Goal: Task Accomplishment & Management: Use online tool/utility

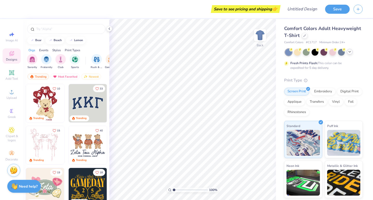
click at [350, 53] on icon at bounding box center [350, 52] width 4 height 4
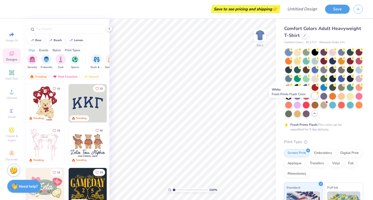
click at [312, 99] on div at bounding box center [315, 95] width 7 height 7
click at [306, 35] on icon at bounding box center [304, 35] width 3 height 3
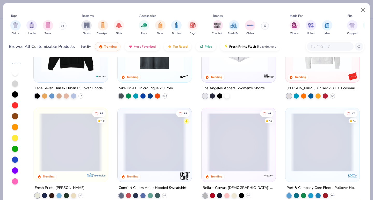
scroll to position [1346, 0]
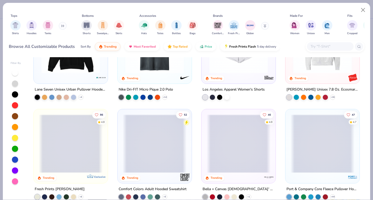
click at [317, 47] on input "text" at bounding box center [330, 47] width 40 height 6
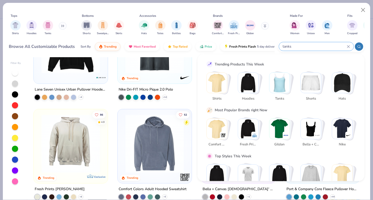
type input "tanks"
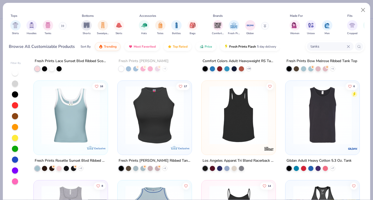
scroll to position [481, 0]
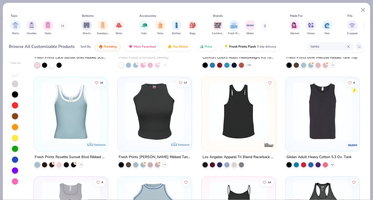
click at [330, 164] on icon at bounding box center [332, 165] width 4 height 4
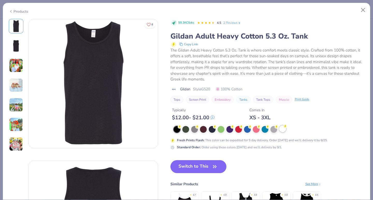
click at [282, 129] on div at bounding box center [282, 129] width 7 height 7
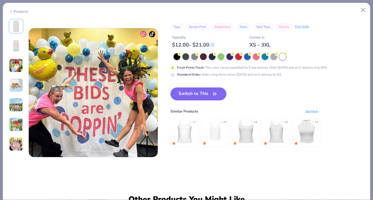
scroll to position [851, 0]
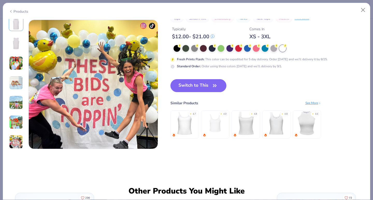
click at [244, 124] on img at bounding box center [245, 123] width 25 height 25
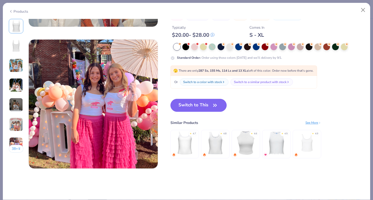
scroll to position [833, 0]
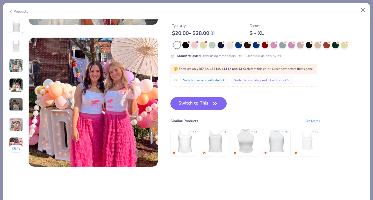
click at [214, 143] on img at bounding box center [215, 141] width 25 height 25
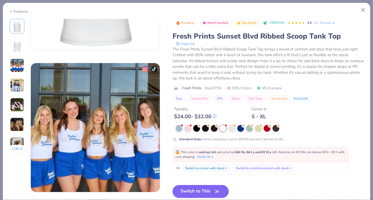
scroll to position [274, 0]
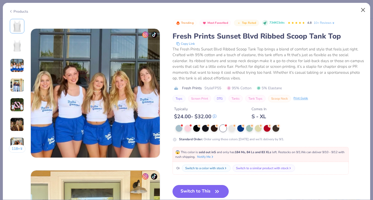
click at [365, 9] on button "Close" at bounding box center [363, 10] width 10 height 10
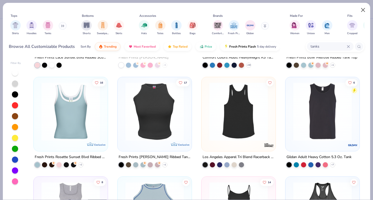
click at [364, 8] on button "Close" at bounding box center [363, 10] width 10 height 10
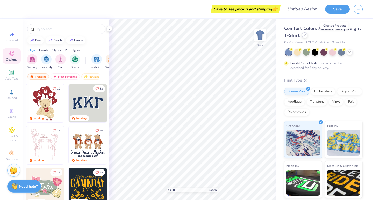
click at [306, 36] on icon at bounding box center [305, 35] width 2 height 2
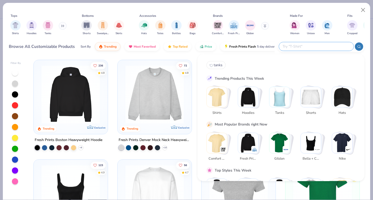
click at [317, 48] on input "text" at bounding box center [316, 47] width 68 height 6
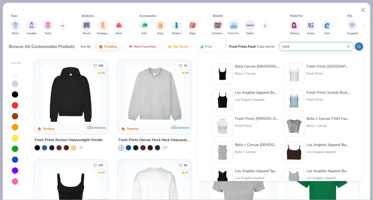
type input "tank"
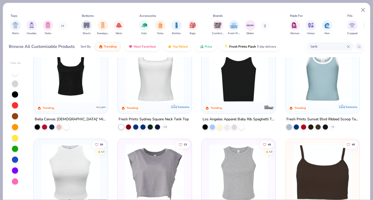
scroll to position [24, 0]
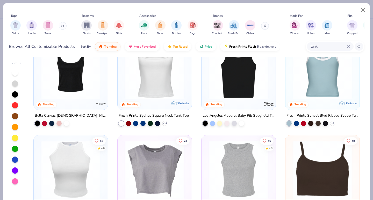
click at [152, 87] on img at bounding box center [155, 70] width 64 height 59
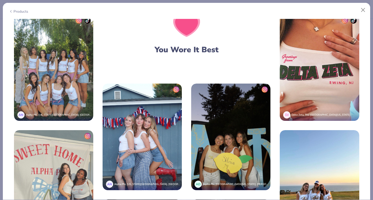
scroll to position [1040, 0]
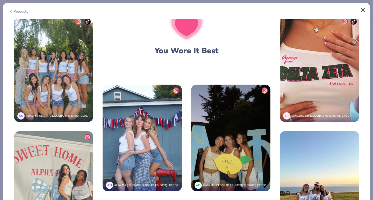
click at [363, 11] on button "Close" at bounding box center [363, 10] width 10 height 10
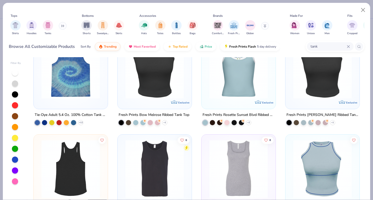
scroll to position [428, 0]
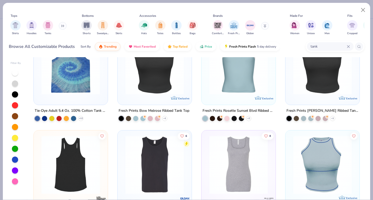
click at [70, 174] on img at bounding box center [71, 165] width 64 height 59
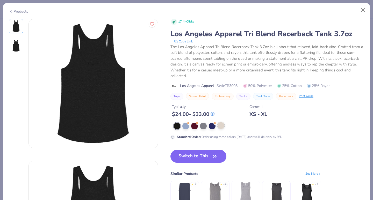
click at [220, 126] on div at bounding box center [221, 125] width 7 height 7
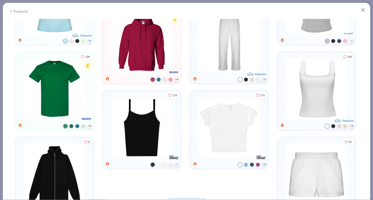
scroll to position [447, 0]
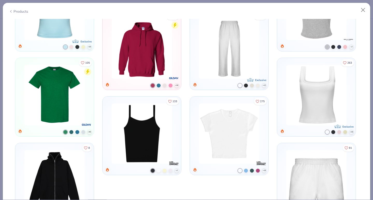
click at [303, 101] on img at bounding box center [316, 95] width 65 height 60
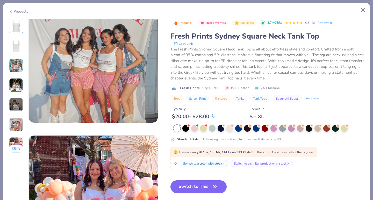
scroll to position [884, 0]
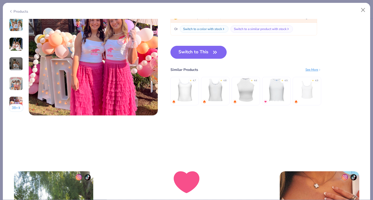
click at [220, 89] on img at bounding box center [215, 90] width 25 height 25
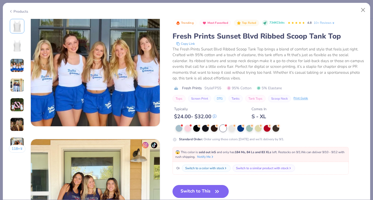
scroll to position [306, 0]
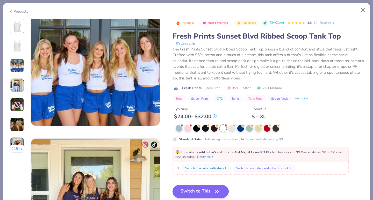
click at [201, 191] on button "Switch to This" at bounding box center [200, 191] width 56 height 13
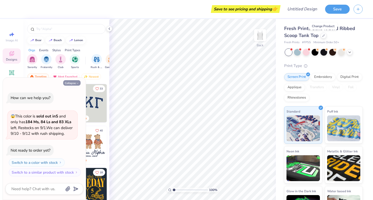
click at [75, 84] on button "Collapse" at bounding box center [71, 82] width 17 height 5
type textarea "x"
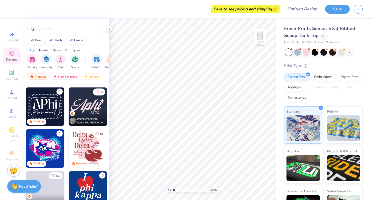
scroll to position [249, 0]
click at [81, 146] on img at bounding box center [88, 148] width 38 height 38
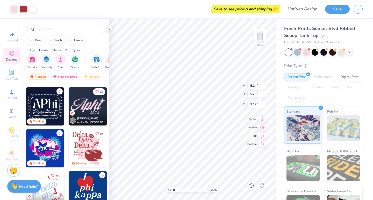
type input "1.74"
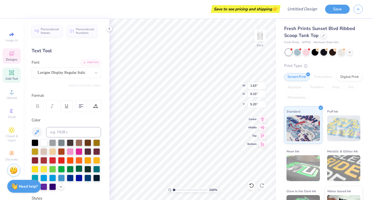
click at [76, 172] on div at bounding box center [79, 168] width 7 height 7
type input "2.61"
type input "1.00"
type input "3.54"
type input "2.60"
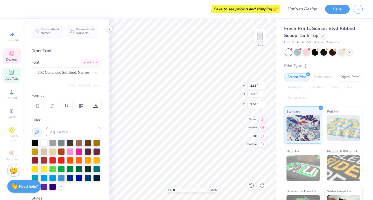
type input "1.74"
click at [76, 172] on div at bounding box center [79, 168] width 7 height 7
type textarea "Were"
type input "2.52"
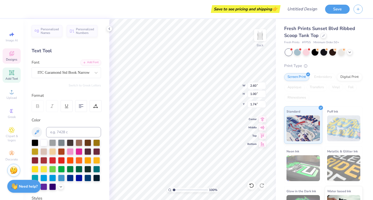
type input "0.86"
type input "2.73"
type textarea "the"
click at [76, 172] on div at bounding box center [79, 168] width 7 height 7
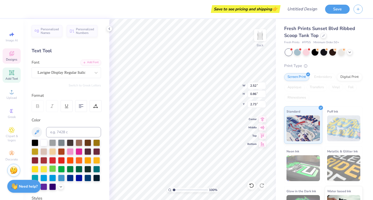
type input "2.61"
type input "1.00"
type input "3.54"
type textarea "CITS"
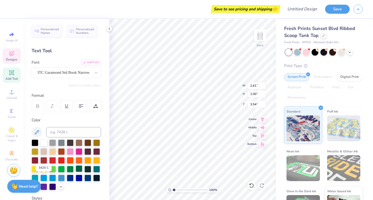
click at [76, 172] on div at bounding box center [79, 168] width 7 height 7
type input "3.81"
type textarea "SO PITY US !"
click at [76, 172] on div at bounding box center [79, 168] width 7 height 7
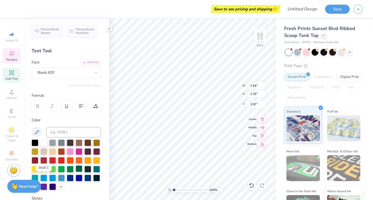
click at [76, 172] on div at bounding box center [79, 168] width 7 height 7
type input "3.14"
type input "3.35"
type input "3.54"
click at [76, 172] on div at bounding box center [79, 168] width 7 height 7
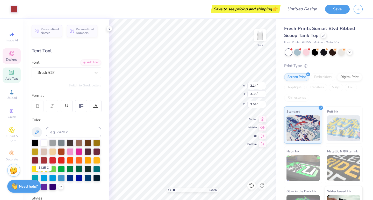
click at [76, 172] on div at bounding box center [79, 168] width 7 height 7
click at [13, 8] on div at bounding box center [13, 8] width 7 height 7
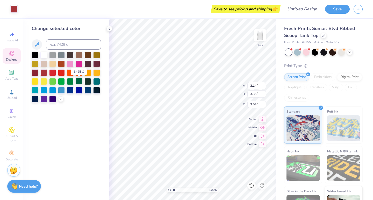
click at [78, 82] on div at bounding box center [79, 81] width 7 height 7
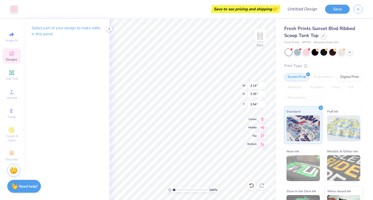
type input "3.15"
type input "3.85"
type input "2.53"
type input "1.63"
type input "0.33"
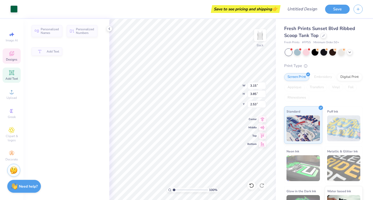
type input "5.20"
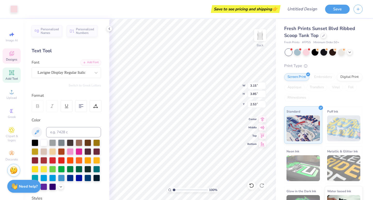
type input "2.56"
type input "0.47"
type input "0.37"
type input "2.37"
click at [76, 172] on div at bounding box center [79, 168] width 7 height 7
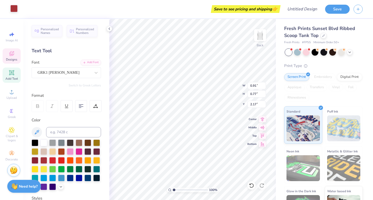
click at [14, 9] on div at bounding box center [13, 8] width 7 height 7
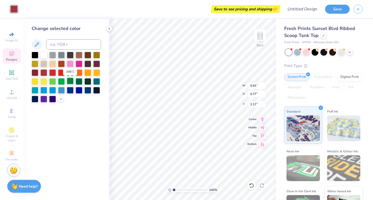
click at [71, 82] on div at bounding box center [70, 81] width 7 height 7
click at [60, 100] on icon at bounding box center [61, 99] width 4 height 4
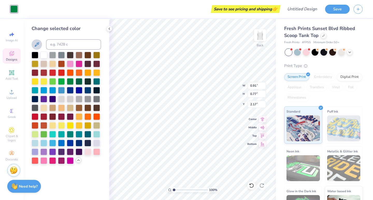
click at [37, 40] on button at bounding box center [37, 44] width 10 height 10
click at [39, 43] on icon at bounding box center [37, 44] width 4 height 4
click at [35, 46] on icon at bounding box center [37, 44] width 4 height 4
click at [72, 83] on div at bounding box center [70, 81] width 7 height 7
click at [110, 30] on polyline at bounding box center [109, 29] width 1 height 2
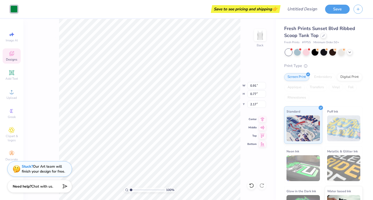
click at [12, 8] on div at bounding box center [13, 8] width 7 height 7
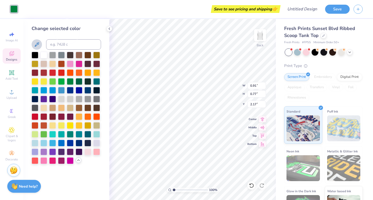
click at [36, 44] on icon at bounding box center [37, 44] width 6 height 6
type input "3.15"
type input "3.85"
type input "2.56"
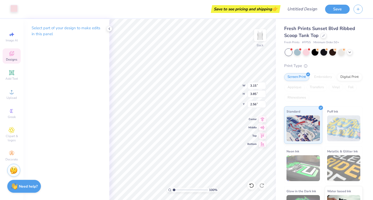
click at [13, 8] on div at bounding box center [13, 8] width 7 height 7
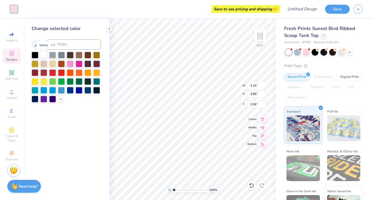
click at [42, 54] on div at bounding box center [43, 54] width 7 height 7
click at [110, 28] on icon at bounding box center [109, 29] width 4 height 4
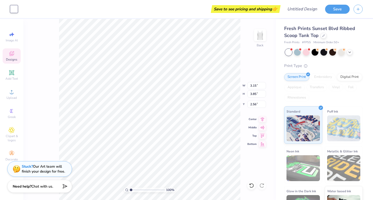
type input "4.42"
type input "5.39"
type input "1.84"
type input "2.43"
type input "0.89"
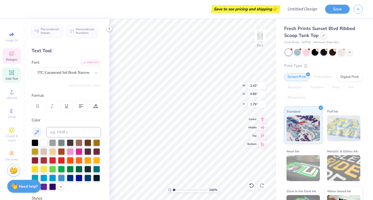
type input "1.66"
type input "2.86"
type input "1.05"
type input "1.50"
type input "1.39"
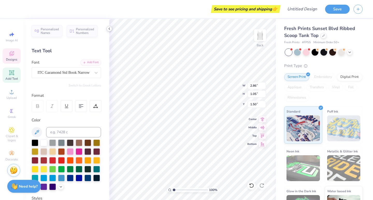
type input "0.86"
type input "2.73"
type input "1.75"
type input "1.07"
type input "2.30"
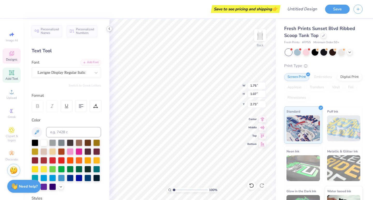
type input "0.94"
type input "3.85"
type input "2.66"
type input "1.09"
type input "2.76"
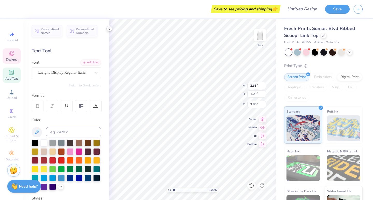
type input "0.37"
type input "6.83"
click at [76, 172] on div at bounding box center [79, 168] width 7 height 7
type input "1.63"
type input "0.64"
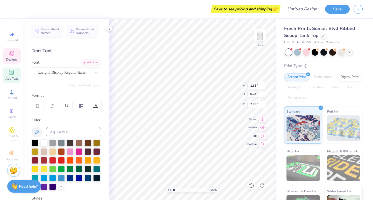
type input "6.89"
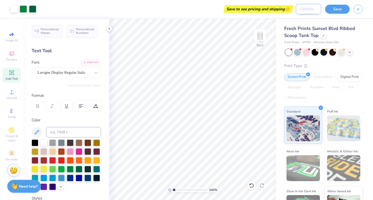
click at [300, 11] on input "Design Title" at bounding box center [308, 9] width 25 height 10
type input "TANKS IDEA 1"
click at [339, 12] on button "Save" at bounding box center [337, 8] width 25 height 9
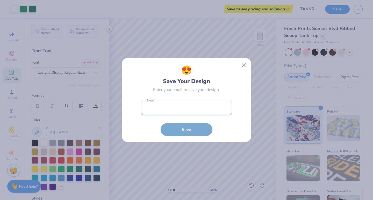
click at [175, 111] on input "email" at bounding box center [186, 108] width 91 height 14
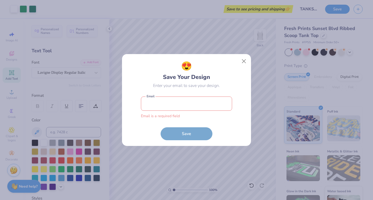
click at [243, 68] on div "😍 Save Your Design Enter your email to save your design. Email is a required fi…" at bounding box center [186, 100] width 129 height 92
click at [244, 61] on button "Close" at bounding box center [244, 61] width 10 height 10
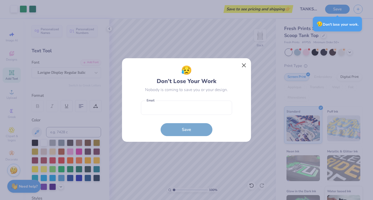
click at [241, 64] on button "Close" at bounding box center [244, 66] width 10 height 10
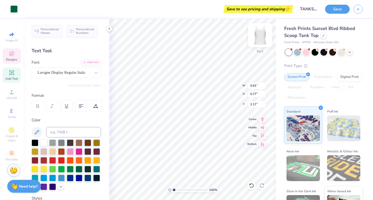
type input "2.86"
type input "1.05"
type input "1.50"
click at [84, 172] on div at bounding box center [87, 168] width 7 height 7
type input "1.75"
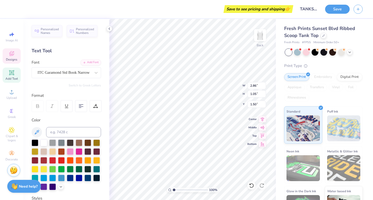
type input "1.07"
type input "2.74"
click at [84, 172] on div at bounding box center [87, 168] width 7 height 7
type input "2.86"
type input "1.05"
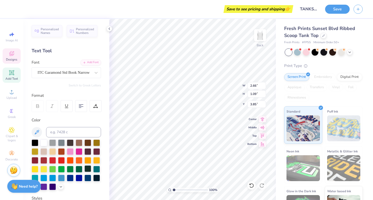
type input "1.50"
type textarea "We're"
type textarea "Were"
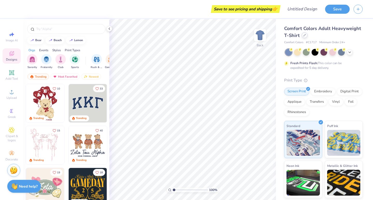
click at [306, 35] on icon at bounding box center [304, 35] width 3 height 3
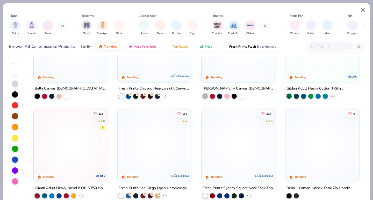
scroll to position [153, 0]
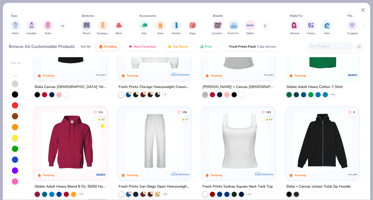
click at [225, 146] on img at bounding box center [239, 141] width 64 height 59
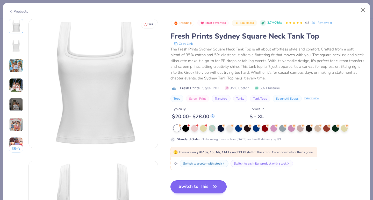
click at [203, 189] on button "Switch to This" at bounding box center [198, 187] width 56 height 13
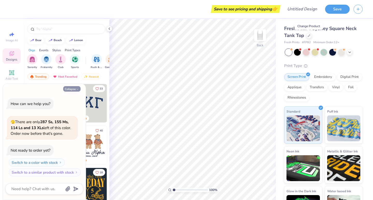
click at [72, 88] on button "Collapse" at bounding box center [71, 88] width 17 height 5
type textarea "x"
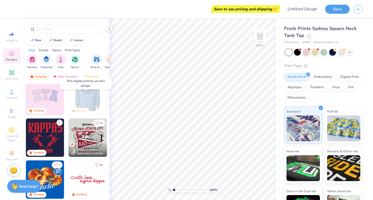
scroll to position [135, 0]
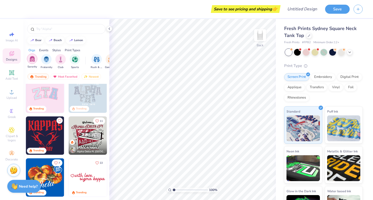
click at [35, 62] on div "filter for Sorority" at bounding box center [32, 59] width 10 height 10
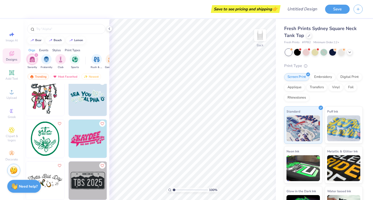
scroll to position [3153, 0]
click at [89, 105] on img at bounding box center [88, 96] width 38 height 38
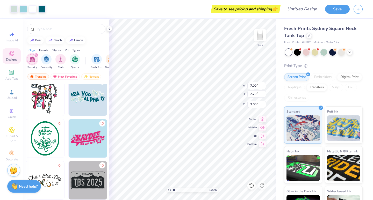
type input "1.60"
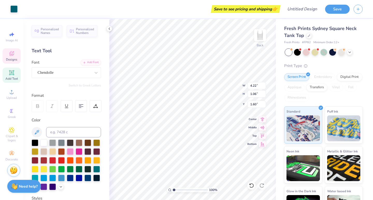
type input "4.22"
type input "1.06"
type input "1.90"
type textarea "were the"
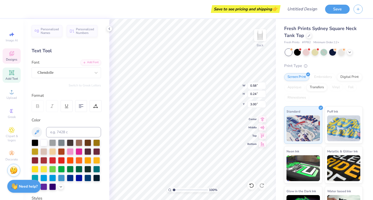
type input "0.73"
type input "0.30"
type input "2.94"
type textarea "CITS"
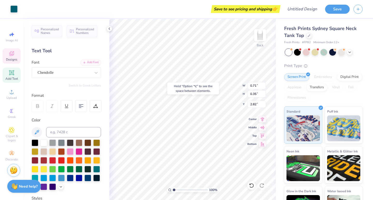
type input "2.82"
type input "1.06"
type input "0.52"
type input "2.74"
type input "3.26"
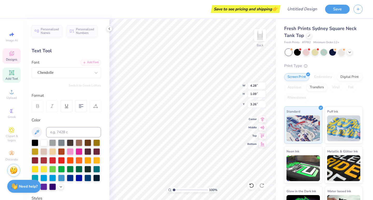
type textarea "S"
type textarea "so pity us"
type textarea "b"
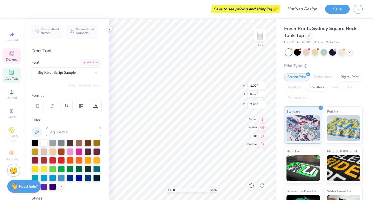
type textarea "2025"
type input "4.33"
type input "1.09"
type input "3.26"
type input "6.30"
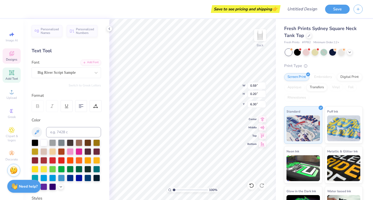
type input "4.33"
type input "1.09"
type input "3.26"
type input "1.25"
type input "0.95"
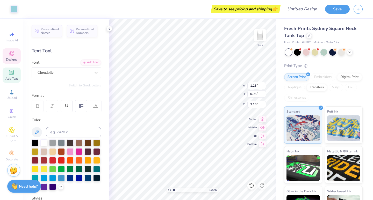
type input "3.00"
type input "1.38"
type input "1.21"
type input "2.90"
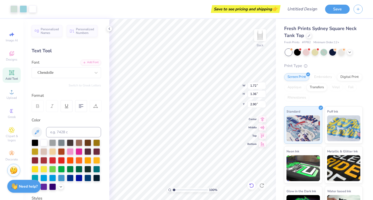
click at [251, 185] on icon at bounding box center [251, 185] width 5 height 5
type input "1.54"
type input "1.26"
type input "2.87"
click at [251, 185] on icon at bounding box center [251, 185] width 5 height 5
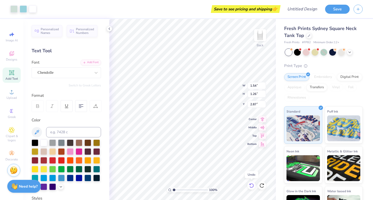
type input "1.43"
click at [251, 185] on icon at bounding box center [251, 185] width 5 height 5
type input "4.33"
type input "1.09"
type input "3.26"
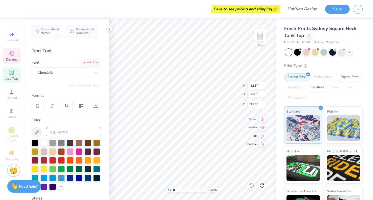
type input "1.06"
type input "0.52"
type input "2.74"
type input "0.59"
type input "0.20"
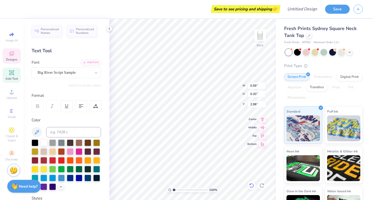
type input "2.90"
type input "4.33"
type input "1.09"
type input "3.26"
click at [76, 172] on div at bounding box center [79, 168] width 7 height 7
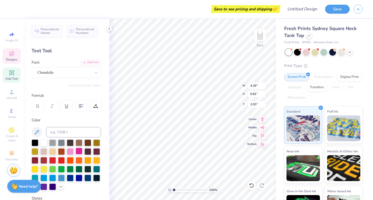
type input "4.33"
type input "1.09"
type input "3.26"
click at [76, 172] on div at bounding box center [79, 168] width 7 height 7
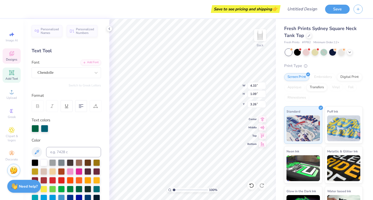
type input "1.06"
type input "0.52"
type input "2.74"
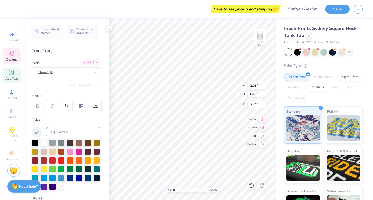
click at [76, 172] on div at bounding box center [79, 168] width 7 height 7
type input "0.59"
type input "0.20"
type input "2.90"
click at [76, 172] on div at bounding box center [79, 168] width 7 height 7
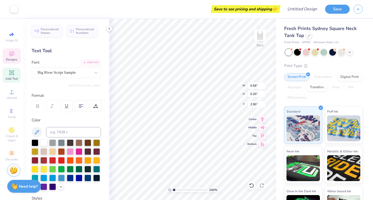
type input "0.55"
type input "0.61"
type input "3.82"
click at [76, 172] on div at bounding box center [79, 168] width 7 height 7
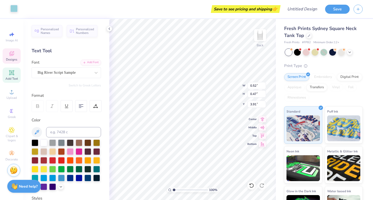
click at [14, 9] on div at bounding box center [13, 8] width 7 height 7
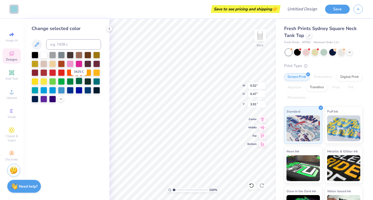
click at [78, 82] on div at bounding box center [79, 81] width 7 height 7
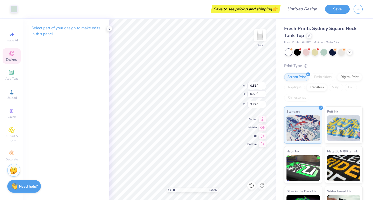
type input "3.84"
type input "4.13"
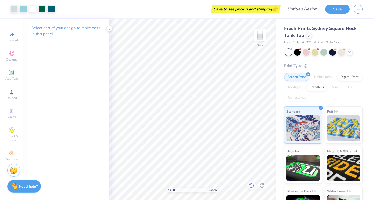
click at [250, 184] on icon at bounding box center [250, 184] width 1 height 1
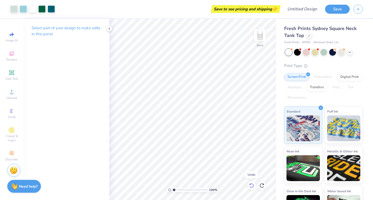
click at [250, 184] on icon at bounding box center [250, 184] width 1 height 1
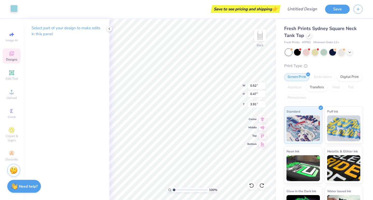
click at [15, 9] on div at bounding box center [13, 8] width 7 height 7
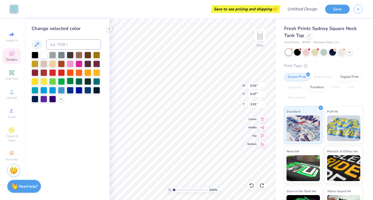
click at [71, 81] on div at bounding box center [70, 81] width 7 height 7
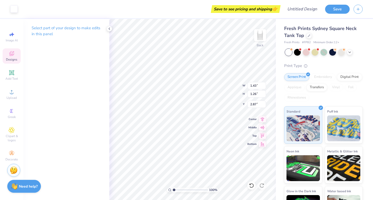
type input "2.63"
type input "1.25"
type input "0.95"
type input "3.16"
click at [11, 12] on div at bounding box center [13, 8] width 7 height 7
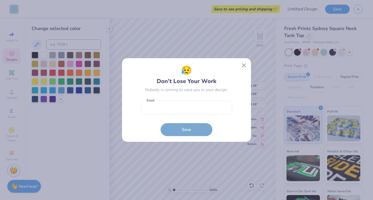
click at [78, 83] on div "😥 Don’t Lose Your Work Nobody is coming to save you or your design. Email is a …" at bounding box center [186, 100] width 373 height 200
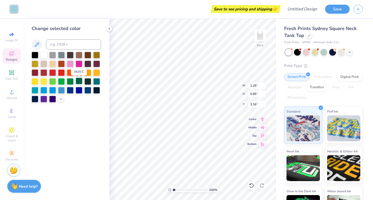
click at [80, 83] on div at bounding box center [79, 81] width 7 height 7
type input "1.43"
type input "1.26"
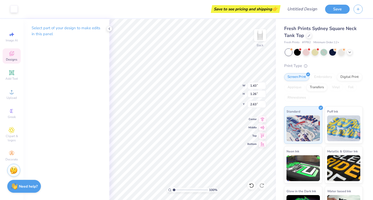
type input "2.74"
type input "1.38"
type input "1.21"
type input "3.00"
type input "1.43"
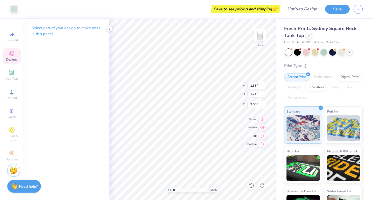
type input "1.26"
type input "2.74"
type input "1.15"
type input "1.02"
type input "3.03"
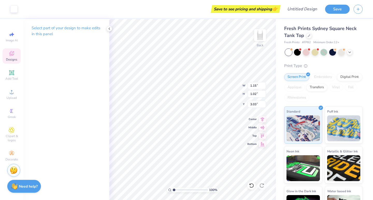
type input "1.11"
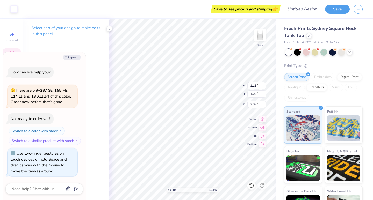
type textarea "x"
type input "3.79"
drag, startPoint x: 174, startPoint y: 189, endPoint x: 184, endPoint y: 189, distance: 9.3
click at [184, 189] on input "range" at bounding box center [190, 190] width 35 height 5
type textarea "x"
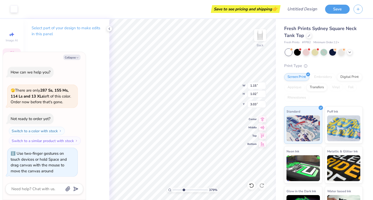
type input "1.10"
type input "0.96"
type input "3.07"
click at [13, 11] on div at bounding box center [13, 8] width 7 height 7
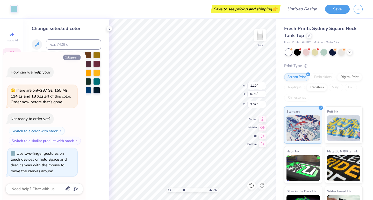
click at [73, 58] on button "Collapse" at bounding box center [71, 57] width 17 height 5
type textarea "x"
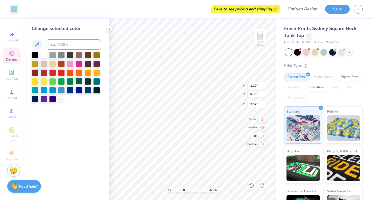
click at [78, 82] on div at bounding box center [79, 81] width 7 height 7
type input "1.41"
type input "1.25"
type input "1.77"
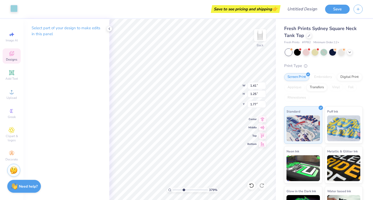
click at [13, 10] on div at bounding box center [13, 8] width 7 height 7
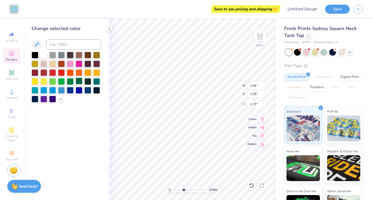
click at [79, 83] on div at bounding box center [79, 81] width 7 height 7
drag, startPoint x: 183, startPoint y: 189, endPoint x: 172, endPoint y: 189, distance: 10.4
type input "1"
click at [172, 189] on div "100 %" at bounding box center [193, 190] width 52 height 5
type input "0.83"
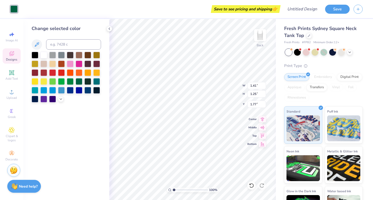
type input "0.64"
type input "2.27"
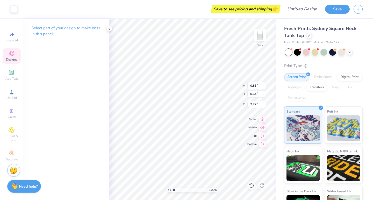
type input "0.80"
type input "0.61"
type input "2.29"
drag, startPoint x: 174, startPoint y: 190, endPoint x: 201, endPoint y: 190, distance: 27.5
click at [201, 190] on input "range" at bounding box center [190, 190] width 35 height 5
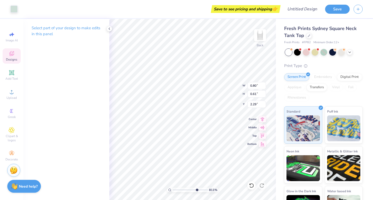
type input "7.37"
drag, startPoint x: 201, startPoint y: 190, endPoint x: 196, endPoint y: 190, distance: 4.9
click at [196, 190] on input "range" at bounding box center [190, 190] width 35 height 5
type input "0.77"
type input "0.56"
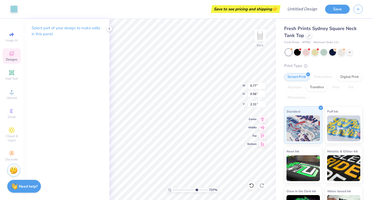
type input "2.24"
type input "0.83"
type input "0.64"
type input "2.26"
click at [14, 8] on div at bounding box center [13, 8] width 7 height 7
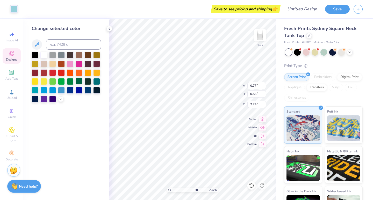
click at [79, 83] on div at bounding box center [79, 81] width 7 height 7
drag, startPoint x: 197, startPoint y: 189, endPoint x: 168, endPoint y: 190, distance: 28.2
type input "1"
click at [168, 190] on div "100 %" at bounding box center [193, 190] width 52 height 5
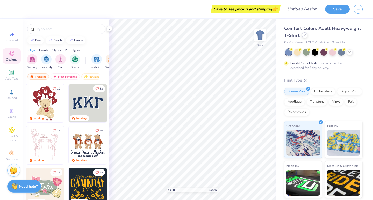
click at [306, 35] on icon at bounding box center [304, 35] width 3 height 3
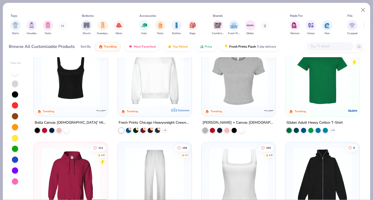
scroll to position [139, 0]
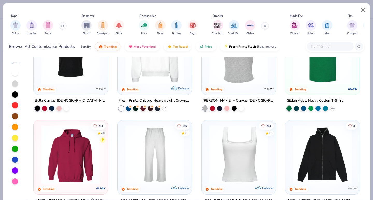
click at [243, 142] on img at bounding box center [239, 154] width 64 height 59
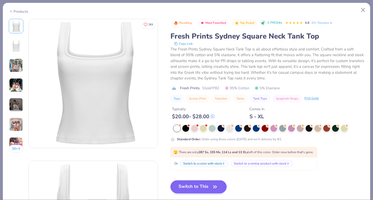
click at [198, 189] on button "Switch to This" at bounding box center [198, 187] width 56 height 13
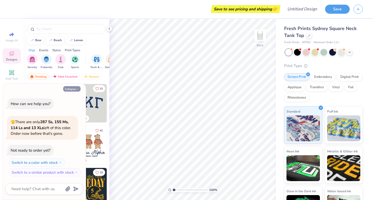
click at [74, 89] on button "Collapse" at bounding box center [71, 88] width 17 height 5
type textarea "x"
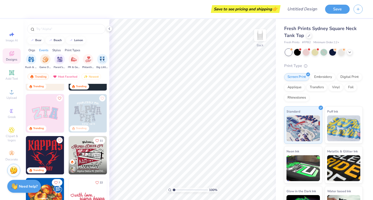
scroll to position [124, 0]
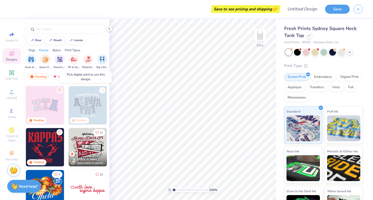
click at [84, 96] on img at bounding box center [88, 105] width 38 height 38
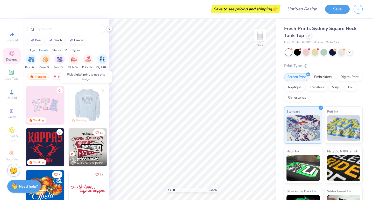
click at [99, 103] on div at bounding box center [87, 105] width 115 height 38
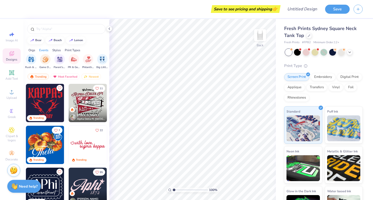
scroll to position [114, 0]
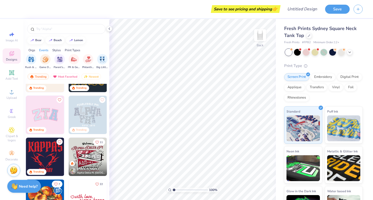
click at [87, 114] on img at bounding box center [88, 115] width 38 height 38
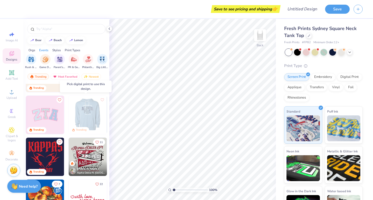
click at [74, 120] on img at bounding box center [87, 115] width 38 height 38
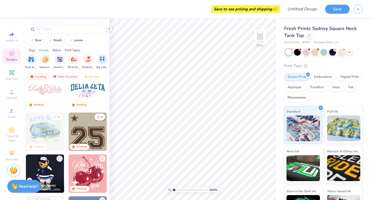
scroll to position [676, 0]
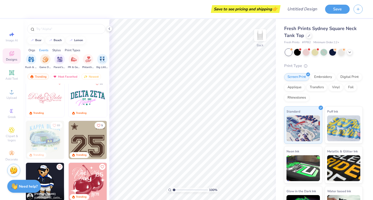
click at [45, 109] on img at bounding box center [45, 98] width 38 height 38
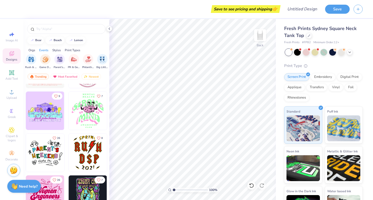
scroll to position [3057, 0]
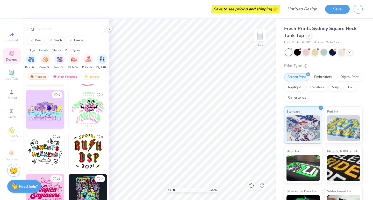
click at [86, 110] on img at bounding box center [88, 109] width 38 height 38
type input "1.32"
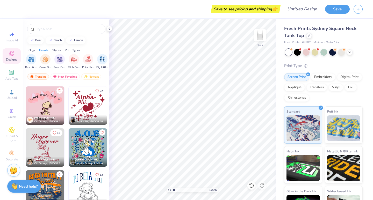
scroll to position [8767, 0]
click at [87, 107] on img at bounding box center [88, 106] width 38 height 38
click at [13, 12] on div at bounding box center [13, 8] width 7 height 7
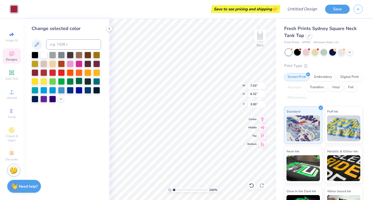
click at [80, 83] on div at bounding box center [79, 81] width 7 height 7
click at [262, 125] on icon at bounding box center [262, 127] width 7 height 6
click at [262, 119] on icon at bounding box center [262, 119] width 7 height 6
click at [261, 135] on icon at bounding box center [262, 135] width 7 height 6
type input "0.50"
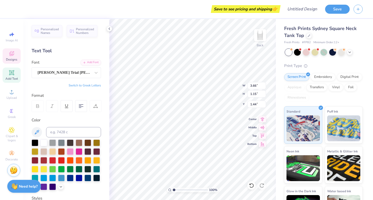
scroll to position [4, 1]
type textarea "were"
type input "1.62"
type input "0.80"
type input "2.59"
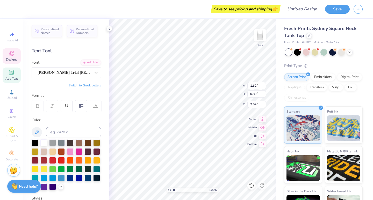
type input "0.72"
type input "0.42"
type input "1.93"
type input "3.55"
type input "1.16"
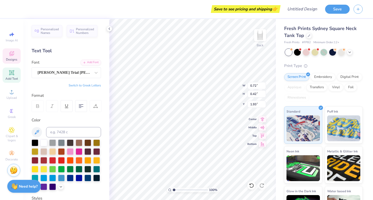
type input "1.44"
type textarea "Were the"
type input "1.62"
type input "0.80"
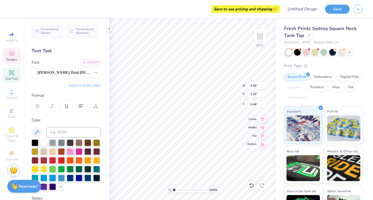
type input "2.59"
type input "1.81"
type input "1.62"
type input "0.80"
type input "2.59"
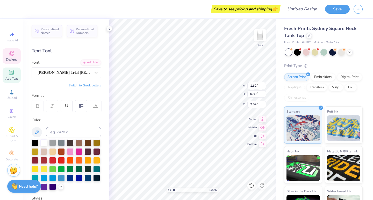
scroll to position [4, 1]
type textarea "CITS"
type input "2.81"
type input "3.00"
type input "3.45"
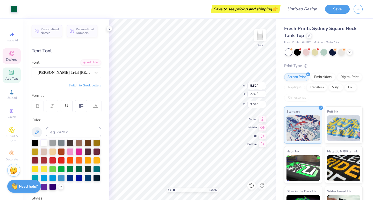
type input "1.48"
type input "0.42"
type input "5.48"
type textarea "SO"
type input "1.82"
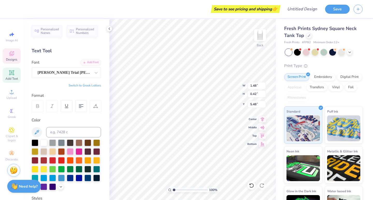
type input "0.49"
type input "5.88"
type textarea "PITY"
type input "1.28"
type input "0.39"
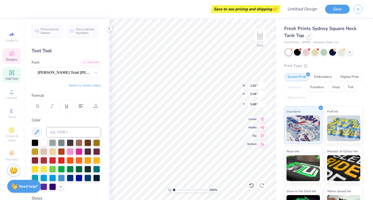
type input "6.24"
type textarea "US"
type input "6.50"
type input "1.88"
type input "0.50"
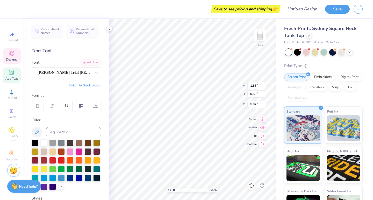
type input "6.00"
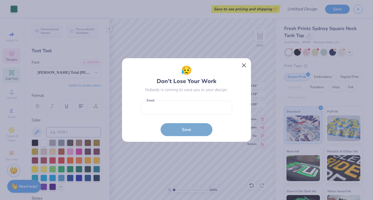
click at [241, 67] on button "Close" at bounding box center [244, 66] width 10 height 10
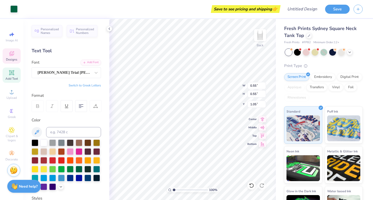
type input "1.16"
type input "0.52"
type input "1.19"
type input "3.51"
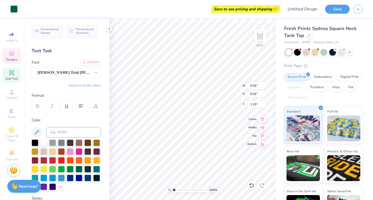
type input "1.15"
type input "1.44"
type input "0.92"
type input "3.86"
type input "0.55"
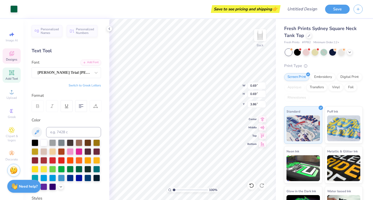
type input "0.55"
type input "4.30"
type input "0.72"
click at [110, 27] on icon at bounding box center [109, 29] width 4 height 4
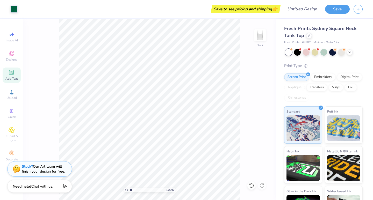
click at [299, 60] on div "Fresh Prints Sydney Square Neck Tank Top Fresh Prints # FP82 Minimum Order: 12 …" at bounding box center [323, 124] width 78 height 198
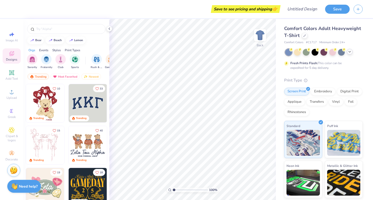
click at [348, 53] on icon at bounding box center [350, 52] width 4 height 4
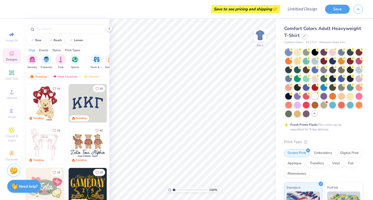
click at [312, 99] on div at bounding box center [315, 95] width 7 height 7
click at [306, 35] on icon at bounding box center [305, 35] width 2 height 2
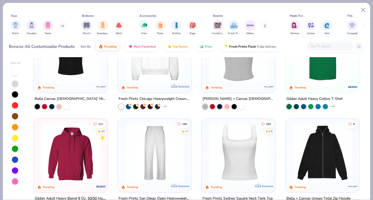
scroll to position [160, 0]
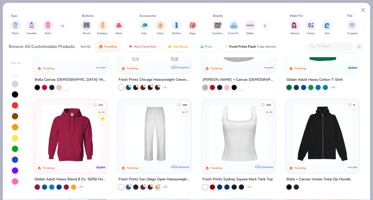
click at [254, 124] on img at bounding box center [239, 133] width 64 height 59
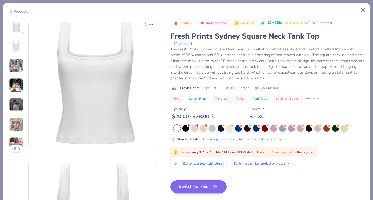
click at [191, 184] on button "Switch to This" at bounding box center [198, 187] width 56 height 13
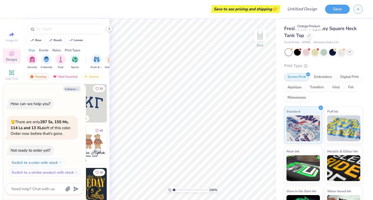
click at [103, 76] on div "Trending Most Favorited Newest" at bounding box center [66, 78] width 86 height 12
click at [78, 88] on button "Collapse" at bounding box center [71, 88] width 17 height 5
type textarea "x"
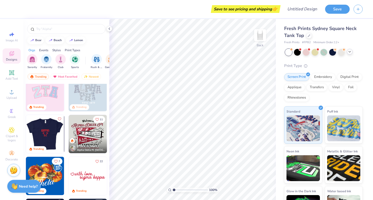
scroll to position [137, 0]
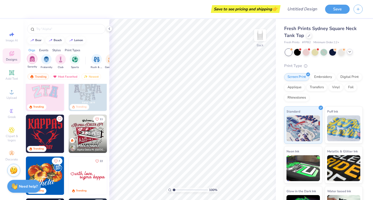
click at [32, 63] on div "filter for Sorority" at bounding box center [32, 59] width 10 height 10
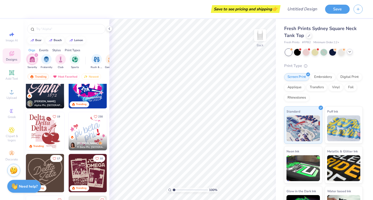
scroll to position [266, 0]
click at [88, 128] on img at bounding box center [88, 131] width 38 height 38
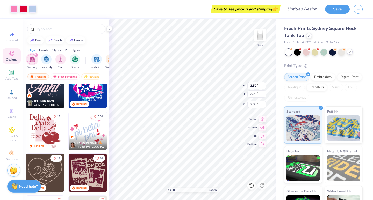
type input "2.71"
click at [264, 85] on input "3.51" at bounding box center [256, 85] width 19 height 7
click at [264, 85] on input "3.52" at bounding box center [256, 85] width 19 height 7
click at [264, 85] on input "3.53" at bounding box center [256, 85] width 19 height 7
click at [264, 85] on input "3.54" at bounding box center [256, 85] width 19 height 7
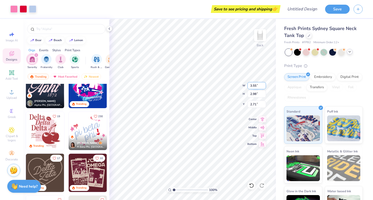
click at [264, 85] on input "3.55" at bounding box center [256, 85] width 19 height 7
click at [264, 85] on input "3.56" at bounding box center [256, 85] width 19 height 7
click at [264, 85] on input "3.57" at bounding box center [256, 85] width 19 height 7
click at [264, 85] on input "3.58" at bounding box center [256, 85] width 19 height 7
click at [264, 85] on input "3.59" at bounding box center [256, 85] width 19 height 7
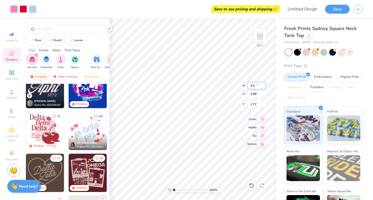
click at [264, 85] on input "3.6" at bounding box center [256, 85] width 19 height 7
click at [264, 85] on input "3.61" at bounding box center [256, 85] width 19 height 7
click at [264, 85] on input "3.62" at bounding box center [256, 85] width 19 height 7
click at [264, 85] on input "3.63" at bounding box center [256, 85] width 19 height 7
click at [264, 85] on input "3.64" at bounding box center [256, 85] width 19 height 7
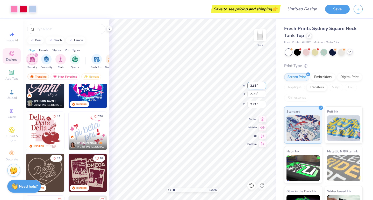
click at [264, 85] on input "3.65" at bounding box center [256, 85] width 19 height 7
click at [264, 85] on input "3.66" at bounding box center [256, 85] width 19 height 7
click at [264, 85] on input "3.67" at bounding box center [256, 85] width 19 height 7
click at [264, 85] on input "3.68" at bounding box center [256, 85] width 19 height 7
type input "3.69"
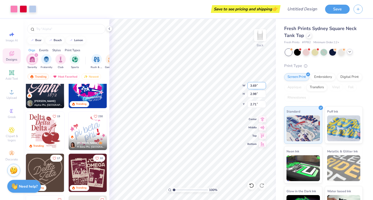
click at [264, 85] on input "3.69" at bounding box center [256, 85] width 19 height 7
type input "3.15"
type input "2.65"
click at [24, 12] on div at bounding box center [23, 8] width 7 height 7
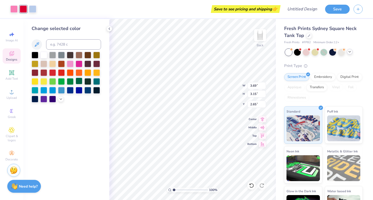
click at [80, 83] on div at bounding box center [79, 81] width 7 height 7
click at [14, 9] on div at bounding box center [13, 8] width 7 height 7
click at [80, 83] on div at bounding box center [79, 81] width 7 height 7
click at [22, 8] on div at bounding box center [23, 8] width 7 height 7
click at [77, 82] on div at bounding box center [79, 81] width 7 height 7
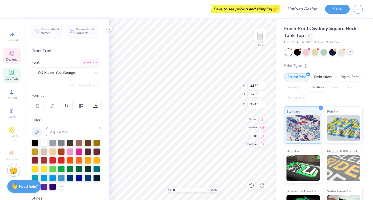
scroll to position [4, 1]
type textarea "were the"
type input "1.24"
type input "1.32"
type input "4.23"
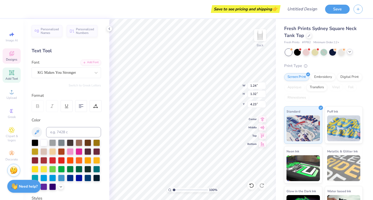
scroll to position [4, 1]
type textarea "CITS"
click at [107, 28] on div at bounding box center [109, 29] width 6 height 6
type input "2.05"
type input "4.18"
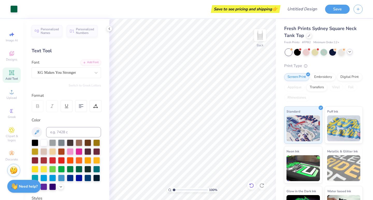
click at [251, 184] on icon at bounding box center [251, 185] width 5 height 5
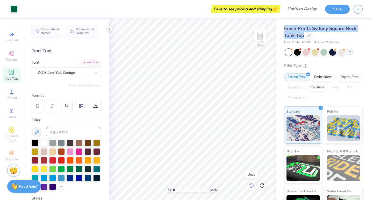
click at [251, 184] on icon at bounding box center [251, 185] width 5 height 5
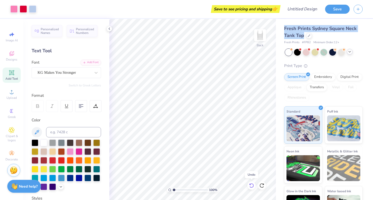
click at [251, 184] on icon at bounding box center [251, 185] width 5 height 5
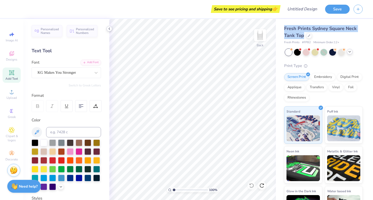
click at [109, 27] on icon at bounding box center [109, 29] width 4 height 4
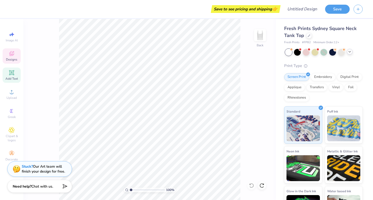
click at [9, 57] on div "Designs" at bounding box center [12, 55] width 18 height 15
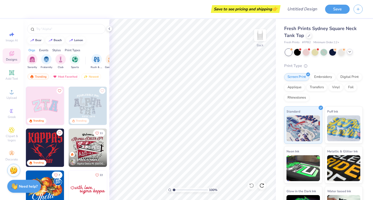
scroll to position [124, 0]
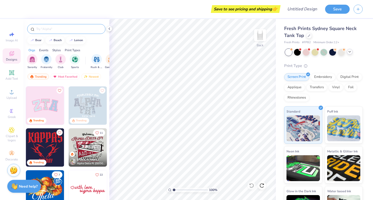
click at [54, 28] on input "text" at bounding box center [69, 28] width 66 height 5
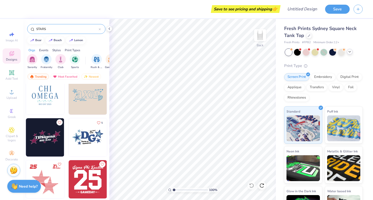
scroll to position [721, 0]
type input "STARS"
click at [47, 142] on img at bounding box center [45, 138] width 38 height 38
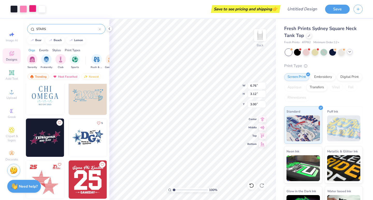
click at [35, 11] on div at bounding box center [32, 8] width 7 height 7
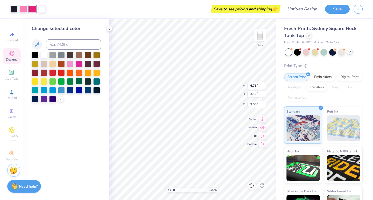
click at [80, 84] on div at bounding box center [79, 81] width 7 height 7
click at [23, 8] on div at bounding box center [23, 8] width 7 height 7
click at [69, 82] on div at bounding box center [70, 81] width 7 height 7
type input "4.35"
type input "0.82"
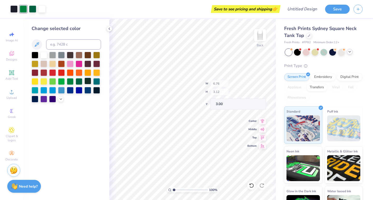
type input "4.16"
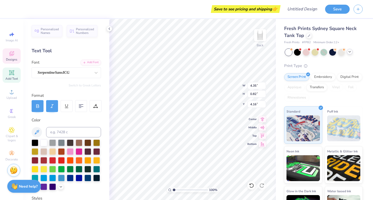
scroll to position [4, 1]
type textarea "WERE THE CITS"
type input "1.48"
type input "1.32"
type input "3.28"
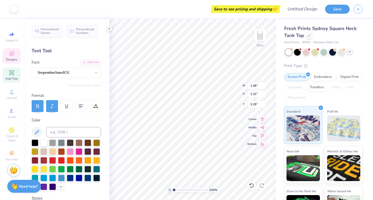
type input "5.02"
type input "1.98"
type input "3.54"
type input "3.57"
type input "1.41"
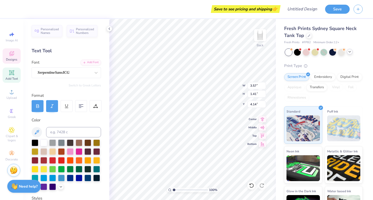
type input "3.80"
type input "2.61"
type input "0.62"
type input "5.21"
type textarea "SO PITY US"
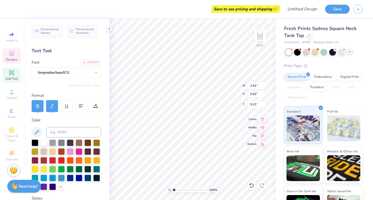
scroll to position [4, 2]
type input "5.98"
type input "4.95"
type input "0.45"
type input "0.28"
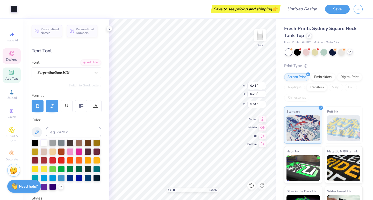
type input "6.22"
type input "6.24"
type input "0.46"
type input "0.31"
type input "6.34"
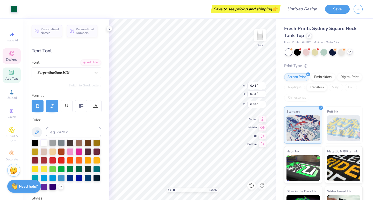
type input "3.57"
type input "1.41"
type input "3.80"
click at [34, 143] on div at bounding box center [35, 142] width 7 height 7
type input "3.90"
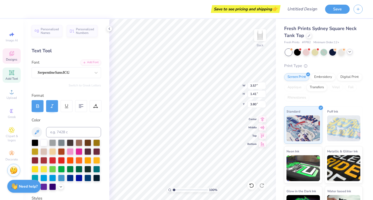
type input "0.71"
type input "4.95"
click at [33, 143] on div at bounding box center [35, 142] width 7 height 7
type input "6.07"
type input "3.90"
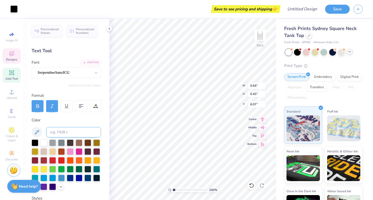
type input "0.71"
type input "5.21"
type input "6.22"
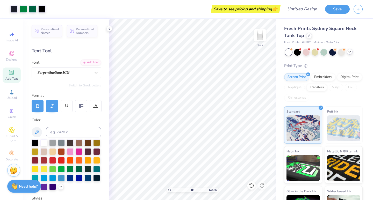
type input "6.1"
drag, startPoint x: 174, startPoint y: 191, endPoint x: 192, endPoint y: 189, distance: 17.7
click at [192, 189] on input "range" at bounding box center [190, 190] width 35 height 5
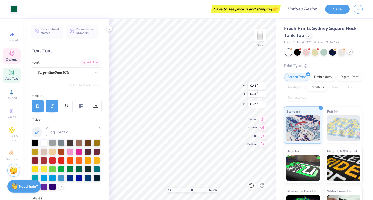
type input "0.45"
type input "0.28"
type input "6.36"
type input "0.64"
type input "0.43"
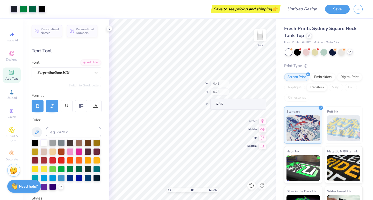
type input "6.07"
type input "6.30"
type input "6.78"
type input "0.46"
type input "0.31"
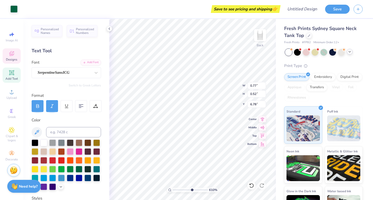
type input "6.34"
type input "0.45"
type input "0.28"
type input "6.36"
type input "6.28"
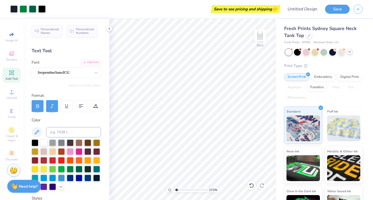
type input "1.78"
drag, startPoint x: 192, startPoint y: 190, endPoint x: 177, endPoint y: 188, distance: 15.6
click at [177, 188] on input "range" at bounding box center [190, 190] width 35 height 5
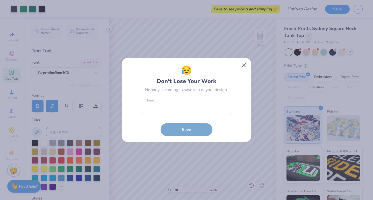
click at [245, 65] on button "Close" at bounding box center [244, 66] width 10 height 10
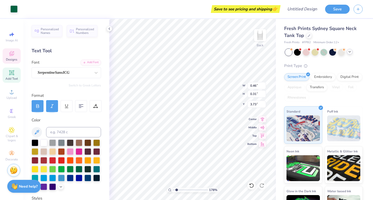
type input "3.57"
type input "1.41"
type input "4.06"
type input "3.90"
type input "0.71"
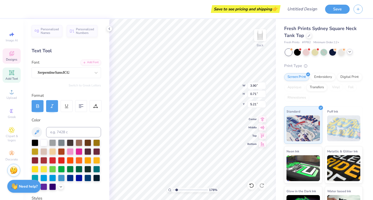
type input "5.47"
drag, startPoint x: 176, startPoint y: 189, endPoint x: 168, endPoint y: 190, distance: 8.4
type input "1"
click at [168, 190] on div "100 %" at bounding box center [193, 190] width 52 height 5
click at [69, 70] on span "SerpentineSansICG" at bounding box center [54, 73] width 32 height 6
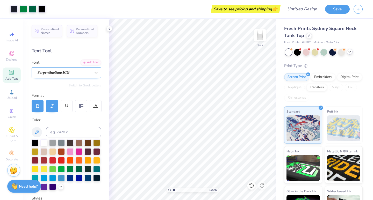
click at [67, 70] on span "SerpentineSansICG" at bounding box center [54, 73] width 32 height 6
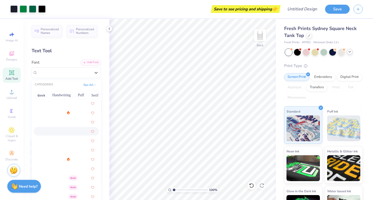
scroll to position [47, 0]
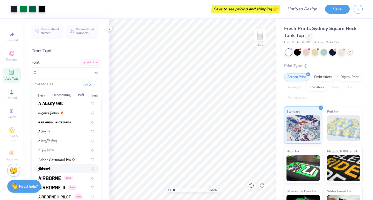
click at [47, 170] on img at bounding box center [44, 169] width 12 height 4
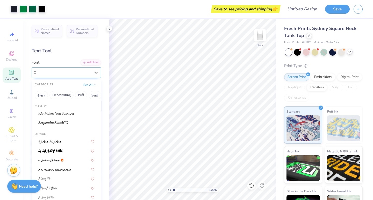
click at [48, 74] on span "Advert" at bounding box center [43, 73] width 11 height 6
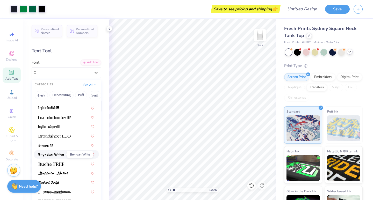
scroll to position [445, 0]
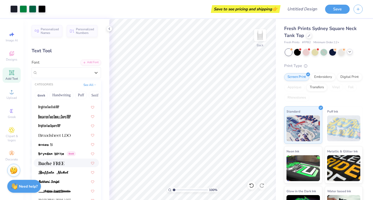
click at [57, 163] on img at bounding box center [51, 164] width 26 height 4
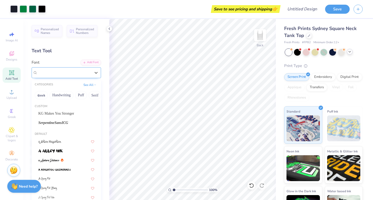
click at [50, 70] on span "Buche FREE" at bounding box center [48, 73] width 20 height 6
click at [81, 96] on button "Puff" at bounding box center [81, 95] width 12 height 8
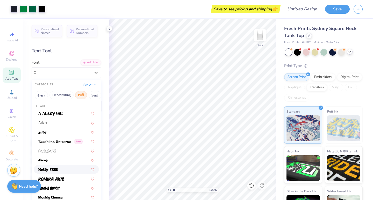
click at [57, 169] on img at bounding box center [47, 170] width 19 height 4
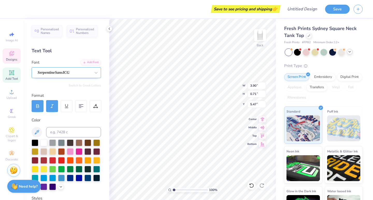
click at [53, 74] on span "SerpentineSansICG" at bounding box center [54, 73] width 32 height 6
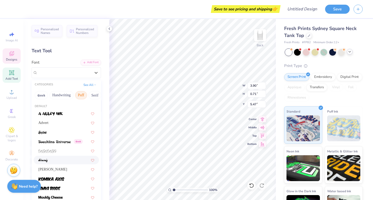
scroll to position [3, 0]
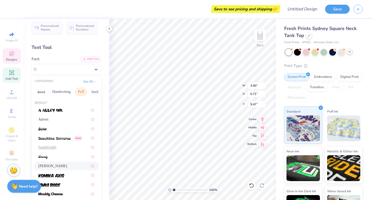
click at [60, 164] on div "Holly FREE" at bounding box center [66, 166] width 65 height 9
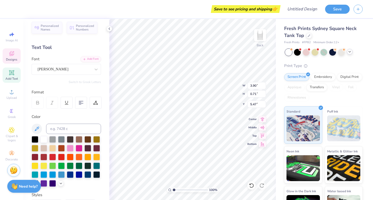
type input "2.89"
type input "0.63"
type input "5.51"
type textarea "WERE THE SECOND YEARS"
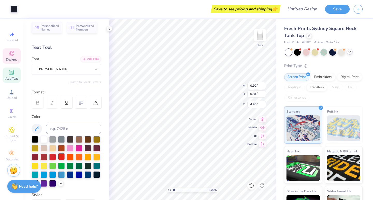
type input "0.95"
type input "0.82"
type input "4.89"
type input "3.00"
type input "4.67"
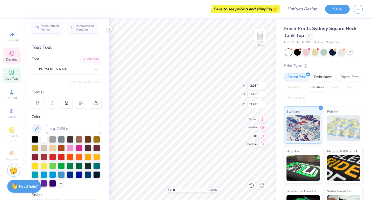
type input "4.05"
type input "3.33"
click at [262, 120] on icon at bounding box center [262, 118] width 3 height 4
click at [262, 135] on icon at bounding box center [262, 135] width 7 height 6
type input "1.18"
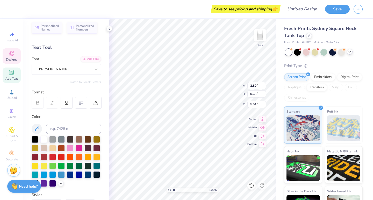
type input "3.69"
type input "4.58"
click at [251, 182] on div at bounding box center [251, 186] width 8 height 8
type input "4.74"
type input "4.32"
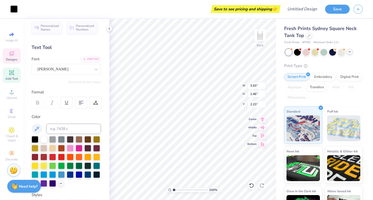
type input "2.27"
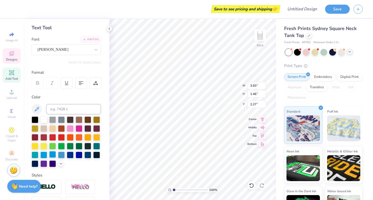
scroll to position [26, 0]
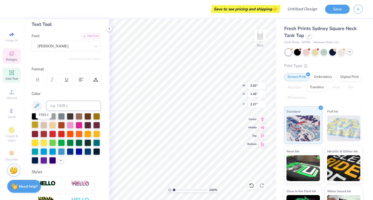
click at [38, 125] on div at bounding box center [35, 124] width 7 height 7
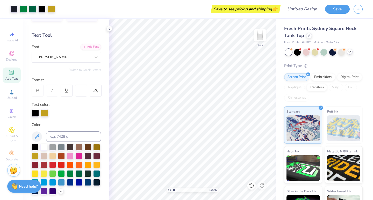
scroll to position [15, 0]
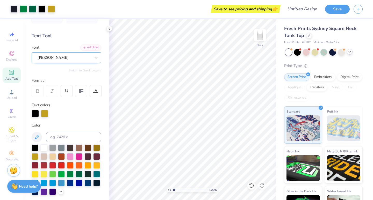
click at [86, 60] on div "Holly FREE" at bounding box center [64, 58] width 54 height 8
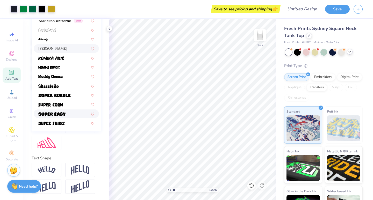
click at [86, 146] on div at bounding box center [66, 126] width 69 height 48
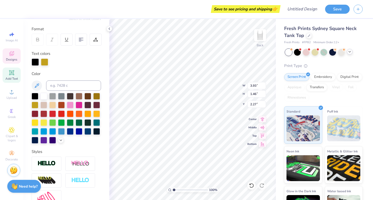
scroll to position [66, 0]
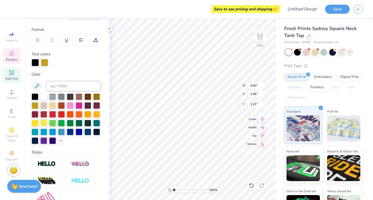
click at [47, 124] on div at bounding box center [43, 122] width 7 height 7
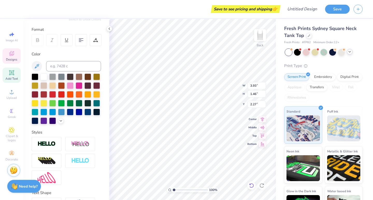
click at [252, 186] on icon at bounding box center [251, 185] width 5 height 5
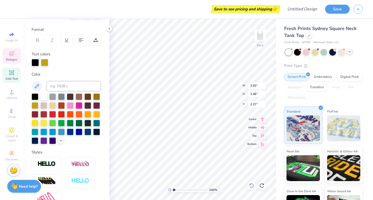
scroll to position [4, 1]
click at [38, 125] on div at bounding box center [35, 122] width 7 height 7
click at [38, 107] on div at bounding box center [35, 105] width 7 height 7
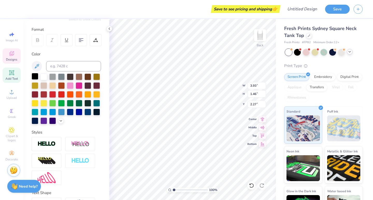
click at [34, 76] on div at bounding box center [35, 76] width 7 height 7
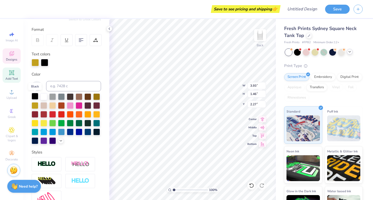
scroll to position [4, 2]
click at [34, 96] on div at bounding box center [35, 96] width 7 height 7
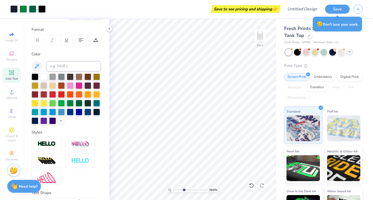
drag, startPoint x: 174, startPoint y: 190, endPoint x: 184, endPoint y: 190, distance: 10.4
click at [184, 190] on input "range" at bounding box center [190, 190] width 35 height 5
type input "2.3"
drag, startPoint x: 184, startPoint y: 190, endPoint x: 178, endPoint y: 190, distance: 5.4
click at [178, 190] on input "range" at bounding box center [190, 190] width 35 height 5
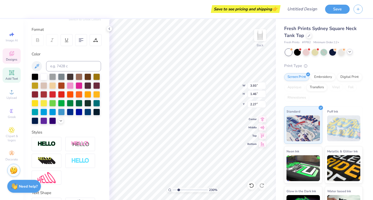
scroll to position [4, 1]
type textarea "WERE THE SECOND YEAR"
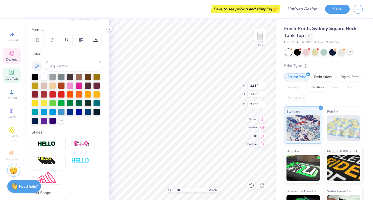
type textarea "WE RE THE SECOND YEAR"
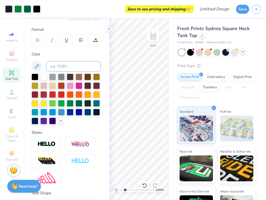
type input "1"
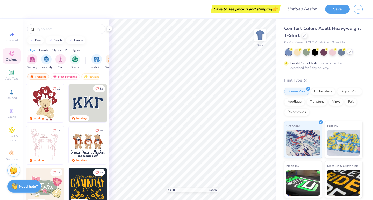
click at [349, 52] on polyline at bounding box center [350, 51] width 2 height 1
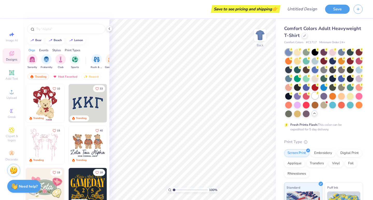
click at [312, 99] on div at bounding box center [315, 95] width 7 height 7
click at [306, 36] on icon at bounding box center [304, 35] width 3 height 3
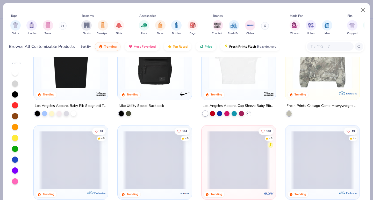
scroll to position [334, 0]
click at [322, 49] on input "text" at bounding box center [330, 47] width 40 height 6
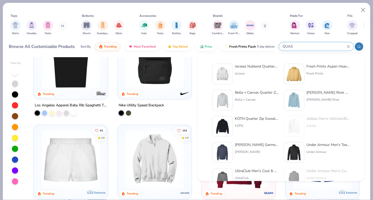
type input "QUAS"
click at [220, 79] on img at bounding box center [222, 74] width 16 height 16
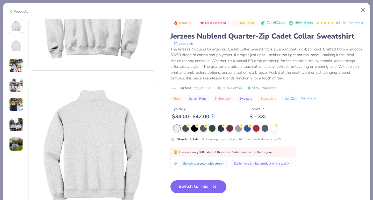
scroll to position [79, 0]
click at [208, 192] on button "Switch to This" at bounding box center [198, 187] width 56 height 13
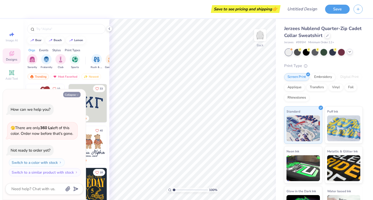
click at [74, 96] on button "Collapse" at bounding box center [71, 94] width 17 height 5
type textarea "x"
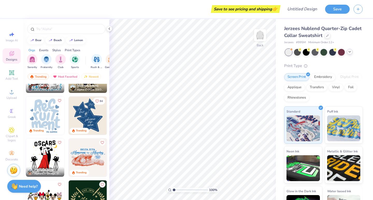
scroll to position [1124, 0]
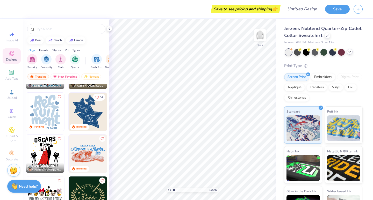
click at [91, 109] on img at bounding box center [88, 112] width 38 height 38
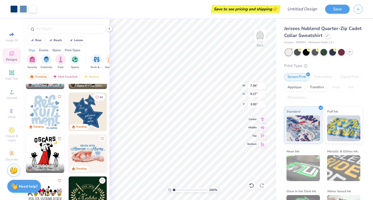
type input "2.43"
type input "2.83"
type input "5.21"
drag, startPoint x: 174, startPoint y: 189, endPoint x: 189, endPoint y: 180, distance: 16.9
click at [189, 180] on div "573 %" at bounding box center [192, 109] width 181 height 181
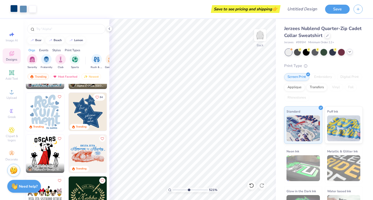
click at [15, 11] on div at bounding box center [13, 8] width 7 height 7
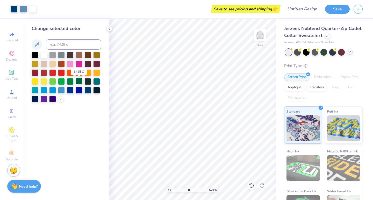
click at [80, 82] on div at bounding box center [79, 81] width 7 height 7
click at [24, 11] on div at bounding box center [23, 8] width 7 height 7
click at [79, 82] on div at bounding box center [79, 81] width 7 height 7
click at [111, 29] on icon at bounding box center [109, 29] width 4 height 4
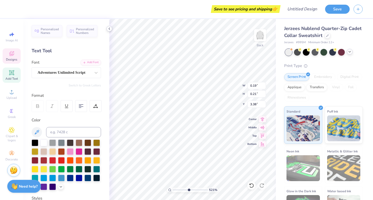
scroll to position [4, 1]
type textarea "20"
type input "3.41"
type textarea "1"
type textarea "25"
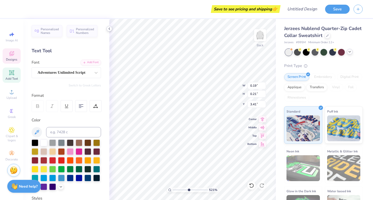
type input "0.36"
type input "0.23"
type input "3.78"
type textarea "s"
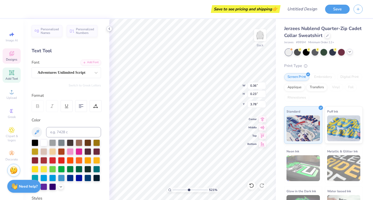
scroll to position [4, 1]
type textarea "Second"
type input "0.46"
type input "0.20"
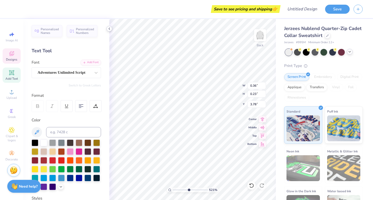
type input "4.02"
type textarea "y"
type textarea "Years"
type input "0.89"
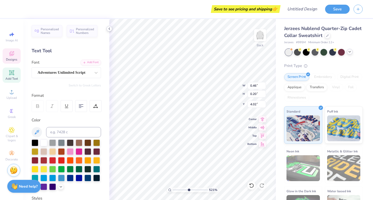
type input "0.34"
type input "4.57"
type input "0.39"
type input "0.20"
type input "4.86"
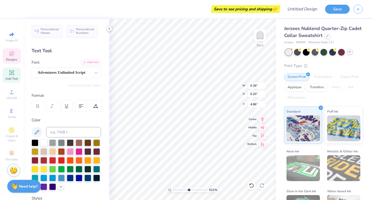
type input "0.89"
type input "0.34"
type input "4.57"
type textarea "So"
type input "0.39"
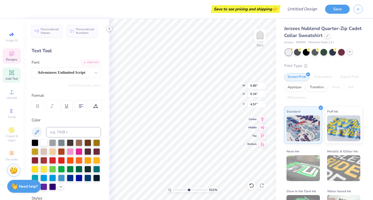
type input "0.20"
type input "4.86"
type textarea "Pity"
type input "0.45"
type input "0.32"
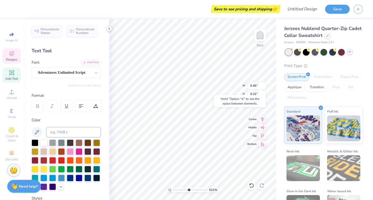
type input "4.46"
type input "0.52"
type input "0.15"
type input "5.12"
type textarea "us"
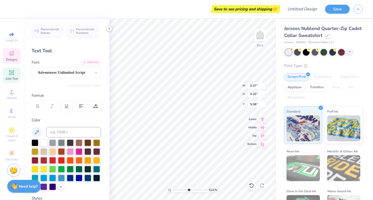
type input "5.15"
type input "0.45"
type input "0.32"
type input "4.36"
type input "0.66"
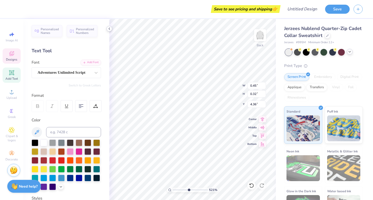
type input "0.36"
type input "4.79"
drag, startPoint x: 188, startPoint y: 190, endPoint x: 171, endPoint y: 188, distance: 16.1
type input "1"
click at [171, 188] on div "100 %" at bounding box center [193, 190] width 52 height 5
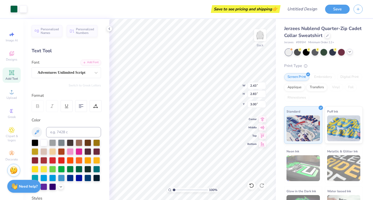
type input "3.08"
type input "3.59"
click at [263, 36] on img at bounding box center [260, 35] width 21 height 21
click at [13, 53] on icon at bounding box center [11, 53] width 5 height 5
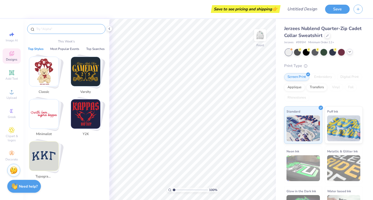
click at [49, 30] on input "text" at bounding box center [69, 28] width 66 height 5
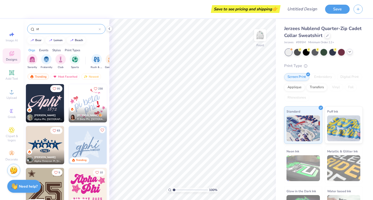
type input "s"
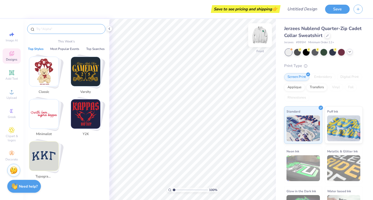
click at [256, 40] on img at bounding box center [260, 35] width 21 height 21
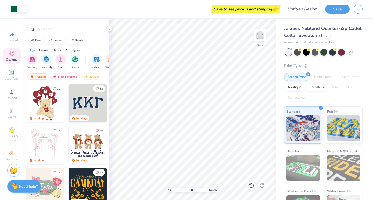
drag, startPoint x: 174, startPoint y: 189, endPoint x: 191, endPoint y: 188, distance: 17.7
click at [191, 188] on input "range" at bounding box center [190, 190] width 35 height 5
drag, startPoint x: 170, startPoint y: 9, endPoint x: 280, endPoint y: -20, distance: 114.1
click at [280, 0] on html "Art colors Save to see pricing and shipping 👉 Design Title Save Image AI Design…" at bounding box center [186, 100] width 373 height 200
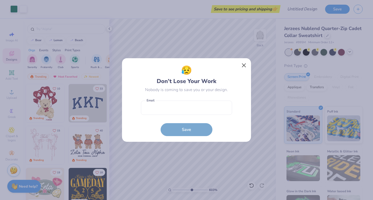
click at [244, 64] on button "Close" at bounding box center [244, 66] width 10 height 10
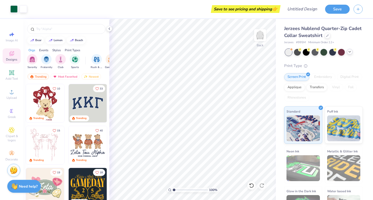
drag, startPoint x: 191, startPoint y: 191, endPoint x: 171, endPoint y: 191, distance: 19.4
type input "1"
click at [171, 191] on div "100 %" at bounding box center [193, 190] width 52 height 5
click at [261, 33] on img at bounding box center [260, 35] width 21 height 21
click at [46, 30] on input "text" at bounding box center [69, 28] width 66 height 5
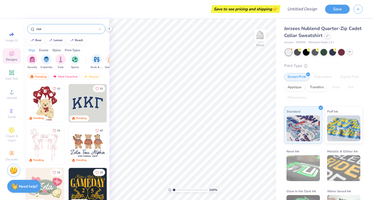
type input "star"
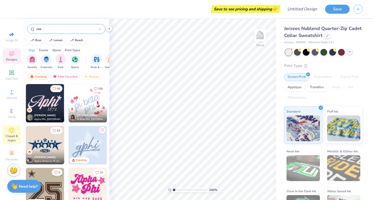
click at [12, 133] on icon at bounding box center [12, 130] width 6 height 6
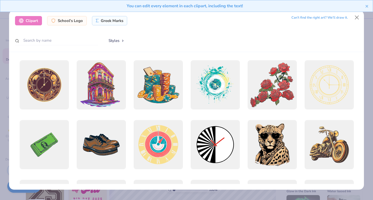
scroll to position [0, 0]
click at [90, 41] on input "text" at bounding box center [56, 41] width 83 height 10
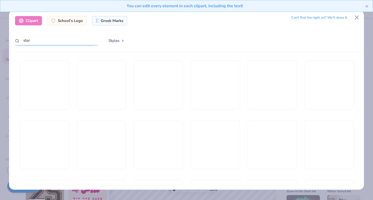
type input "star"
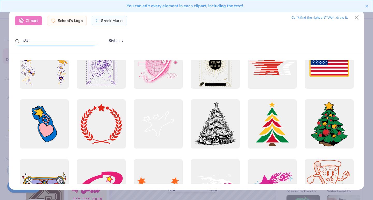
scroll to position [1017, 0]
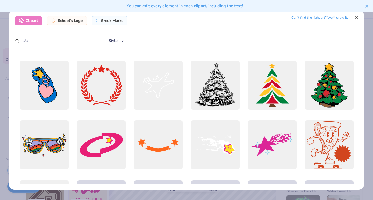
click at [355, 18] on button "Close" at bounding box center [357, 17] width 10 height 10
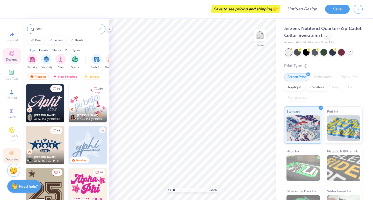
click at [11, 153] on circle at bounding box center [11, 151] width 3 height 3
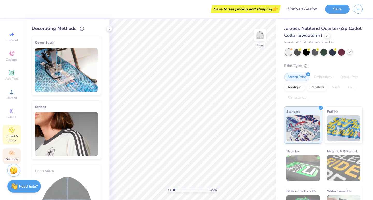
click at [10, 139] on span "Clipart & logos" at bounding box center [12, 138] width 18 height 8
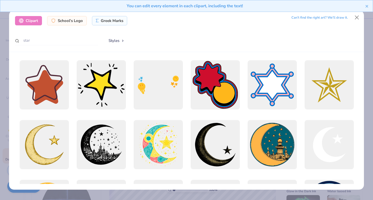
click at [121, 38] on button "Styles" at bounding box center [116, 41] width 27 height 10
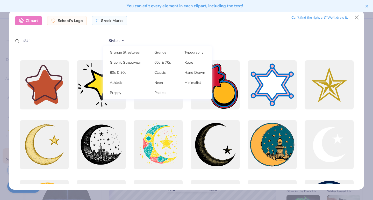
click at [74, 50] on div "Clipart School's Logo Greek Marks Can’t find the right art? We’ll draw it. star…" at bounding box center [186, 31] width 355 height 42
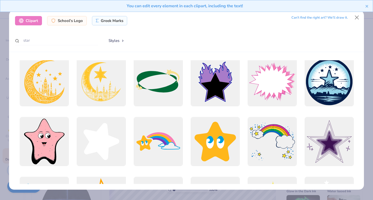
scroll to position [116, 0]
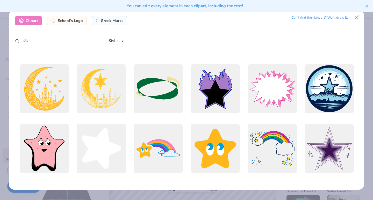
click at [102, 151] on div at bounding box center [101, 149] width 54 height 54
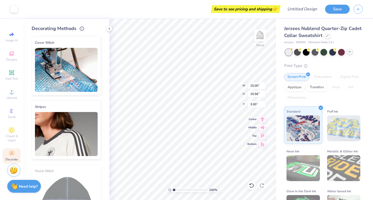
type input "3.26"
type input "3.38"
type input "3.26"
type input "2.97"
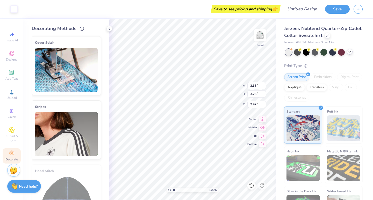
type input "3.55"
type input "2.42"
type input "2.33"
type input "3.70"
type input "18.29"
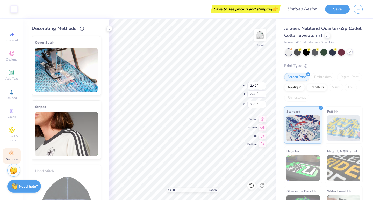
type input "1.38"
type input "1.33"
type input "4.70"
type input "2.07"
type input "2.00"
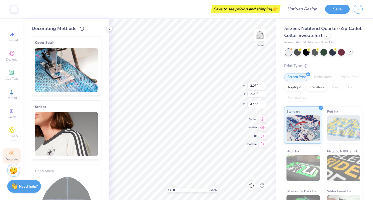
type input "4.31"
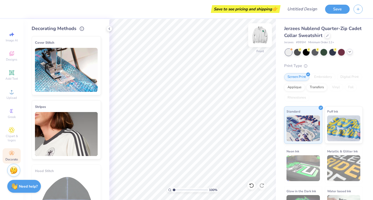
click at [263, 33] on img at bounding box center [260, 35] width 21 height 21
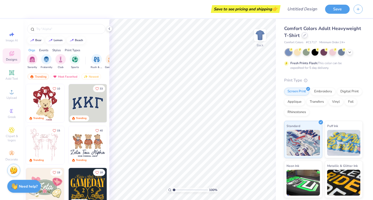
click at [306, 35] on icon at bounding box center [304, 35] width 3 height 3
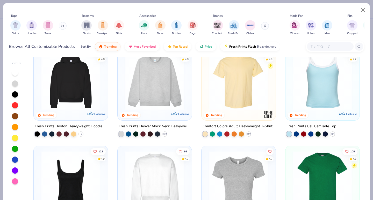
scroll to position [17, 0]
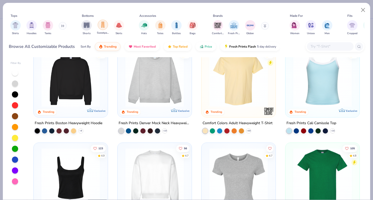
click at [104, 30] on div "Sweatpants" at bounding box center [103, 27] width 12 height 15
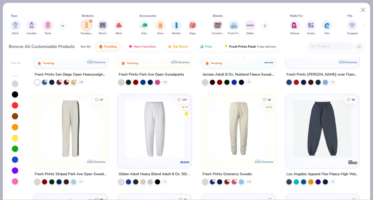
scroll to position [66, 0]
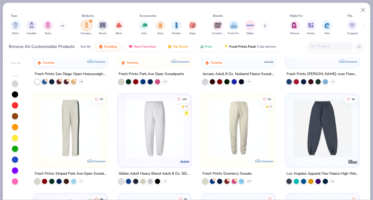
click at [331, 179] on icon at bounding box center [332, 181] width 4 height 4
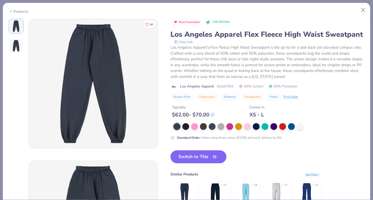
scroll to position [2, 0]
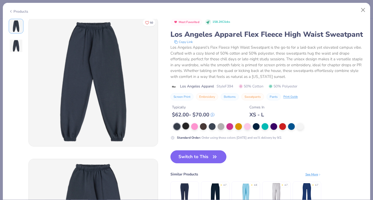
click at [185, 129] on div at bounding box center [185, 126] width 7 height 7
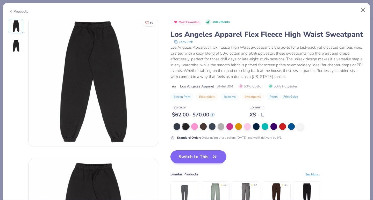
click at [188, 163] on button "Switch to This" at bounding box center [198, 156] width 56 height 13
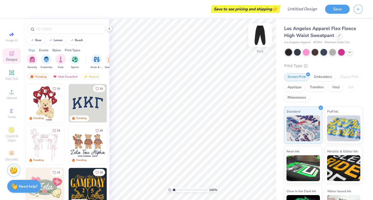
click at [260, 33] on img at bounding box center [260, 35] width 21 height 21
click at [49, 31] on input "text" at bounding box center [69, 28] width 66 height 5
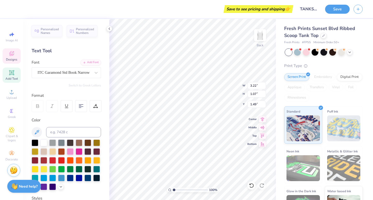
scroll to position [4, 1]
